Goal: Task Accomplishment & Management: Manage account settings

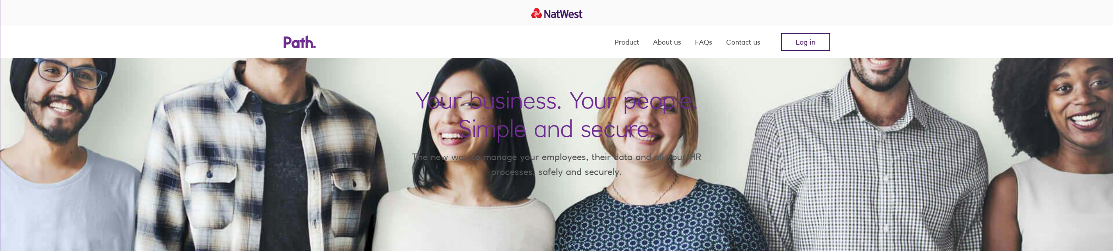
click at [794, 40] on link "Log in" at bounding box center [805, 42] width 49 height 18
drag, startPoint x: 813, startPoint y: 37, endPoint x: 809, endPoint y: 60, distance: 22.8
click at [813, 38] on link "Log in" at bounding box center [805, 42] width 49 height 18
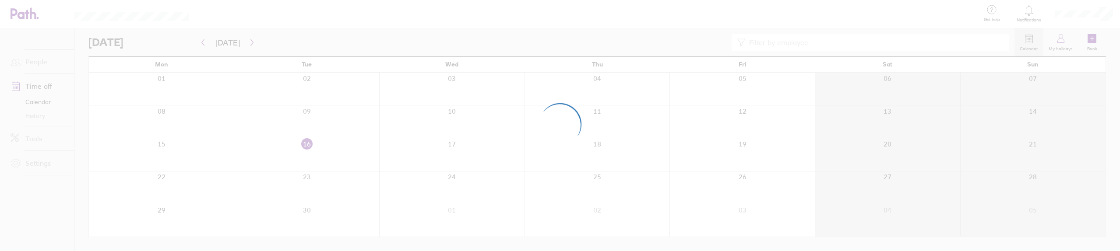
click at [1094, 39] on div at bounding box center [560, 125] width 1120 height 251
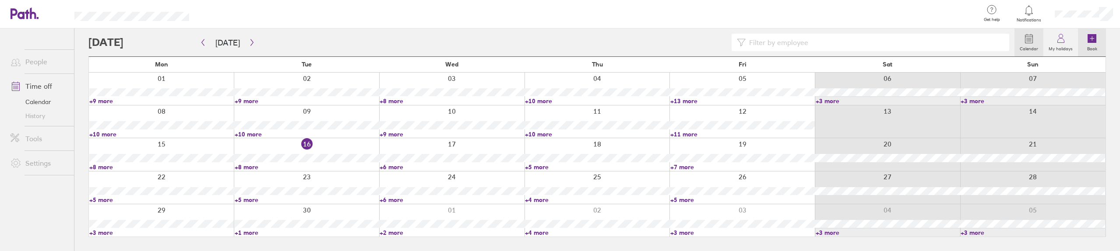
click at [1090, 40] on icon at bounding box center [1091, 38] width 9 height 9
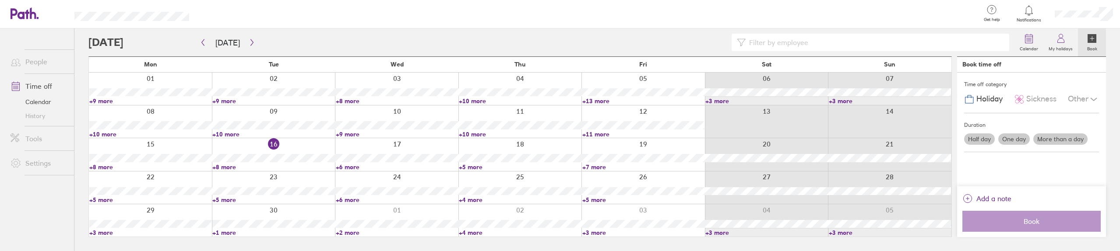
click at [1015, 141] on label "One day" at bounding box center [1014, 139] width 32 height 11
click at [0, 0] on input "One day" at bounding box center [0, 0] width 0 height 0
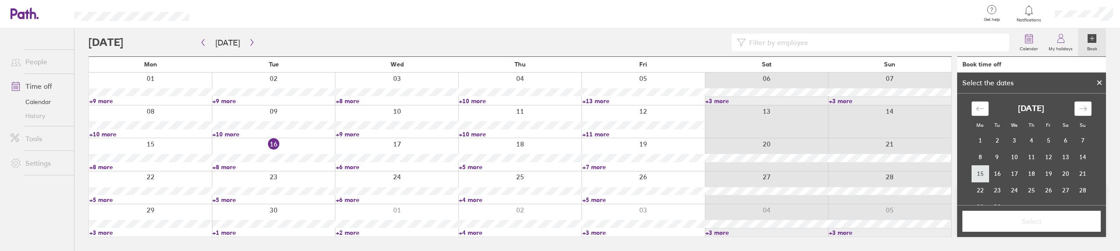
click at [980, 173] on td "15" at bounding box center [979, 173] width 17 height 17
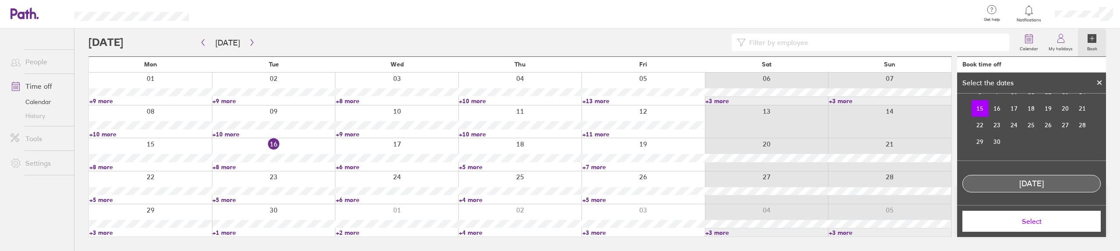
scroll to position [67, 0]
click at [1010, 226] on button "Select" at bounding box center [1031, 221] width 138 height 21
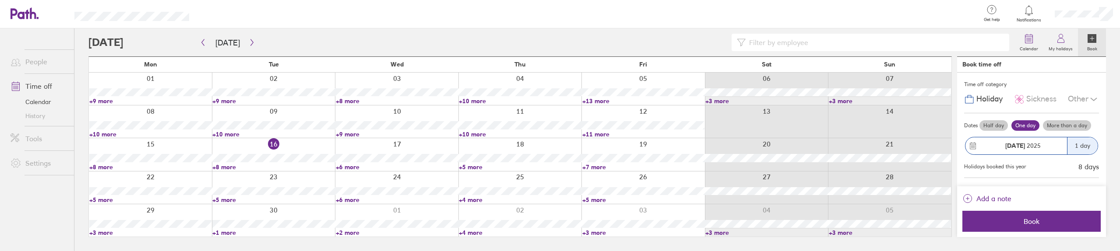
click at [1016, 197] on div "Add a note" at bounding box center [1031, 201] width 138 height 19
click at [1002, 201] on span "Add a note" at bounding box center [993, 199] width 35 height 14
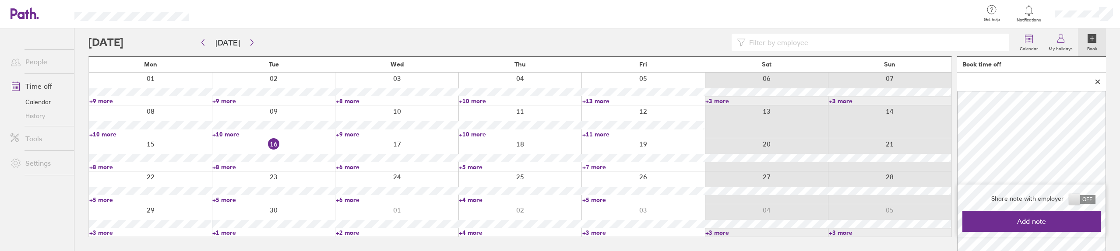
scroll to position [29, 0]
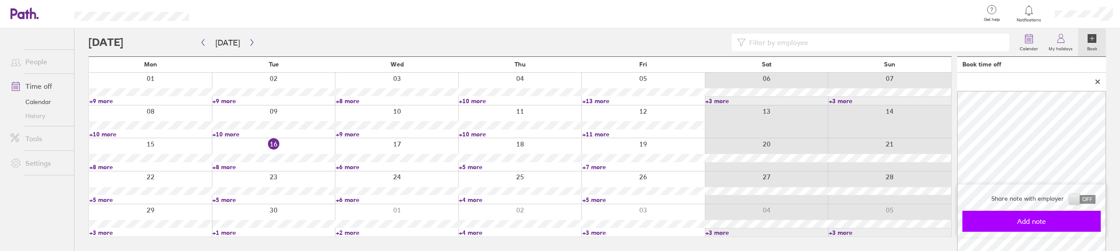
click at [1043, 218] on span "Add note" at bounding box center [1031, 222] width 126 height 8
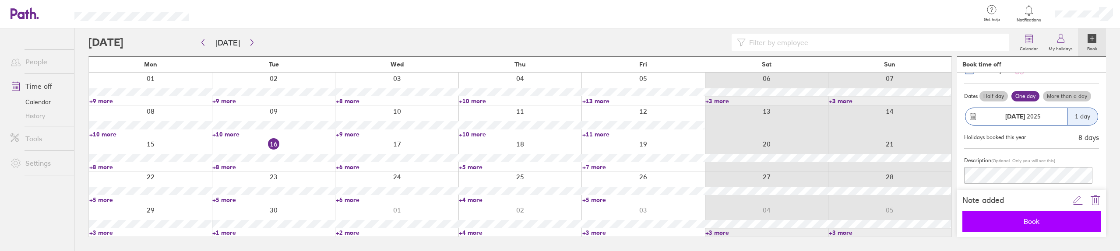
click at [1027, 225] on span "Book" at bounding box center [1031, 222] width 126 height 8
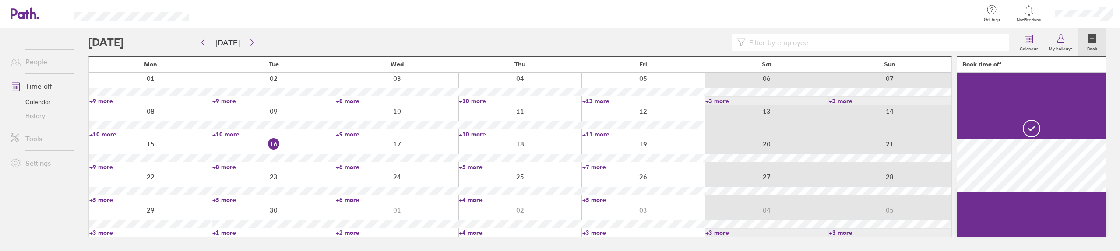
scroll to position [0, 0]
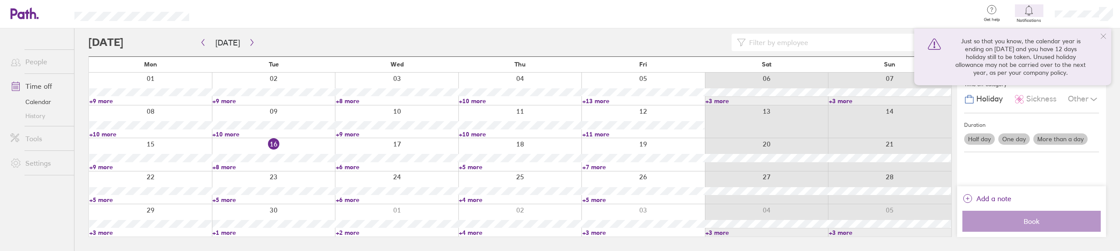
drag, startPoint x: 1112, startPoint y: 34, endPoint x: 1109, endPoint y: 28, distance: 6.5
click at [1112, 34] on div "Calendar My holidays Book Today September 2025 Mon Tue Wed Thu Fri Sat Sun 01 0…" at bounding box center [596, 139] width 1045 height 223
click at [1103, 28] on div "Just so that you know, the calendar year is ending on 01 Dec 2025 and you have …" at bounding box center [1012, 56] width 197 height 57
click at [1099, 27] on div at bounding box center [1084, 14] width 72 height 28
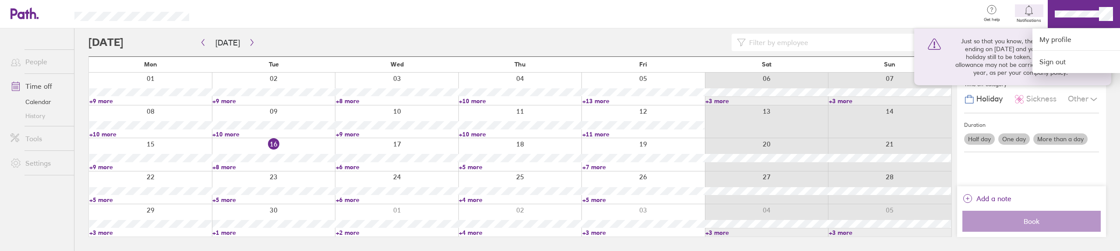
click at [289, 3] on div at bounding box center [588, 14] width 770 height 28
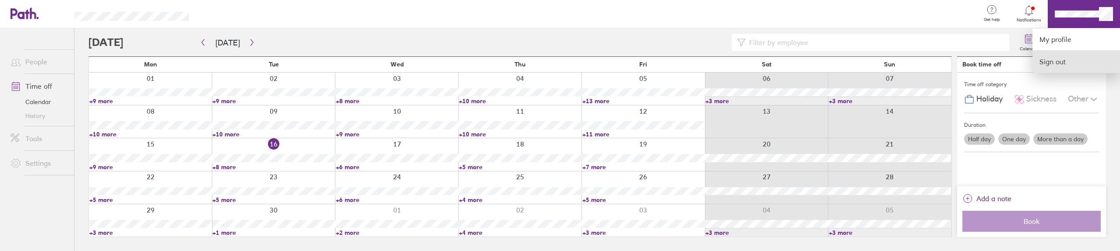
click at [1059, 63] on link "Sign out" at bounding box center [1076, 62] width 88 height 22
